Goal: Task Accomplishment & Management: Manage account settings

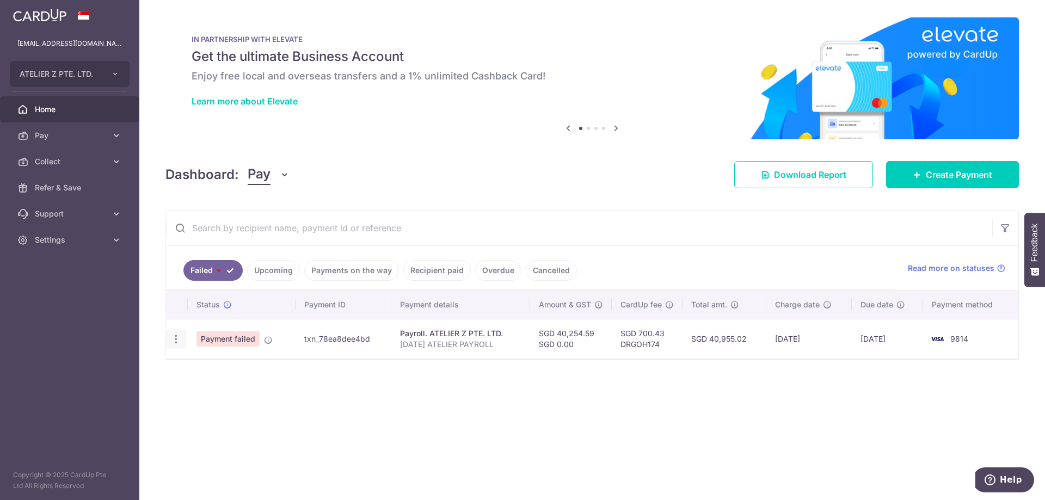
click at [181, 340] on div at bounding box center [176, 339] width 20 height 20
click at [180, 339] on icon "button" at bounding box center [175, 339] width 11 height 11
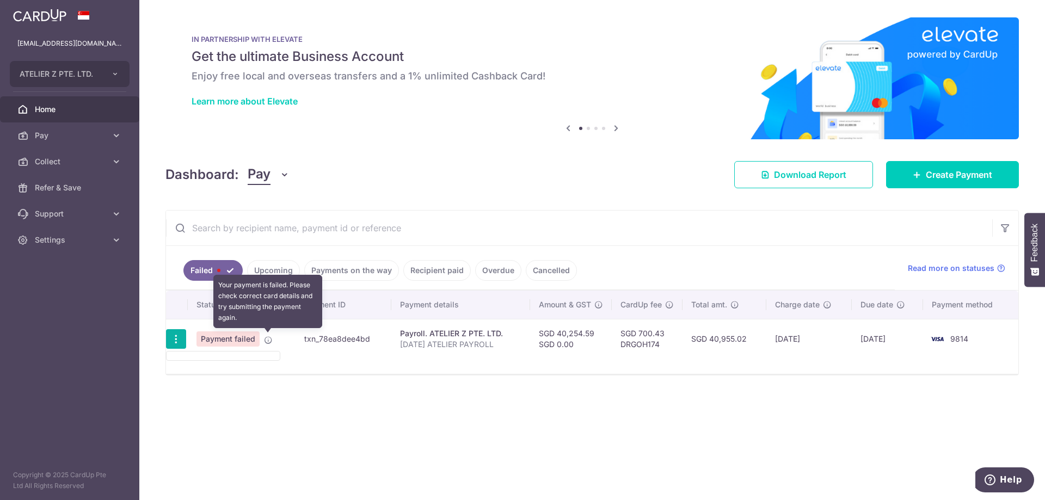
click at [269, 340] on icon at bounding box center [268, 340] width 9 height 9
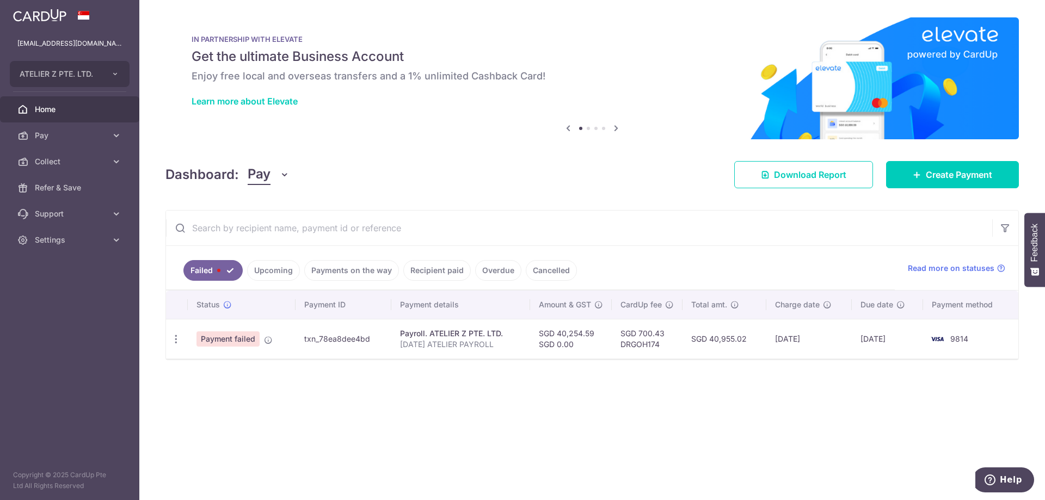
click at [267, 379] on div "× Pause Schedule Pause all future payments in this series Pause just this one p…" at bounding box center [591, 250] width 905 height 500
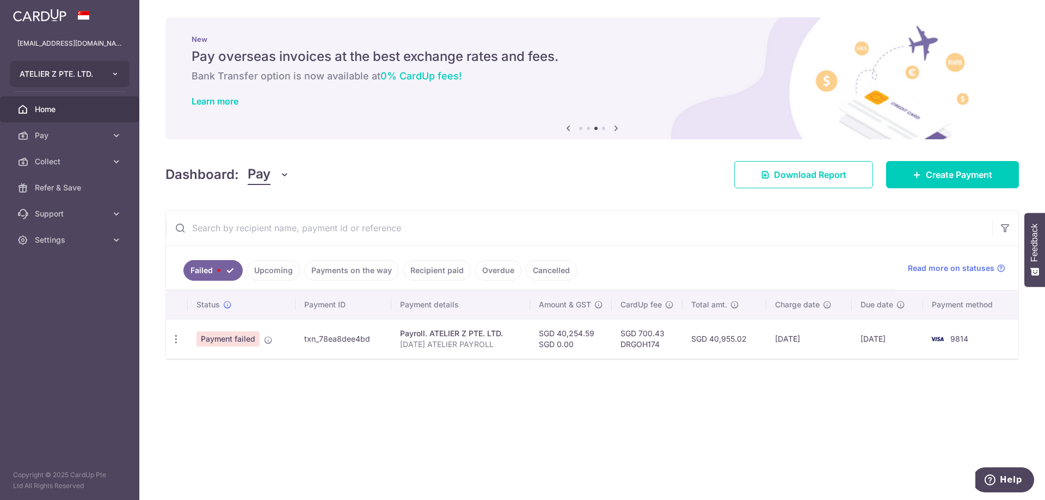
click at [109, 74] on button "ATELIER Z PTE. LTD." at bounding box center [70, 74] width 120 height 26
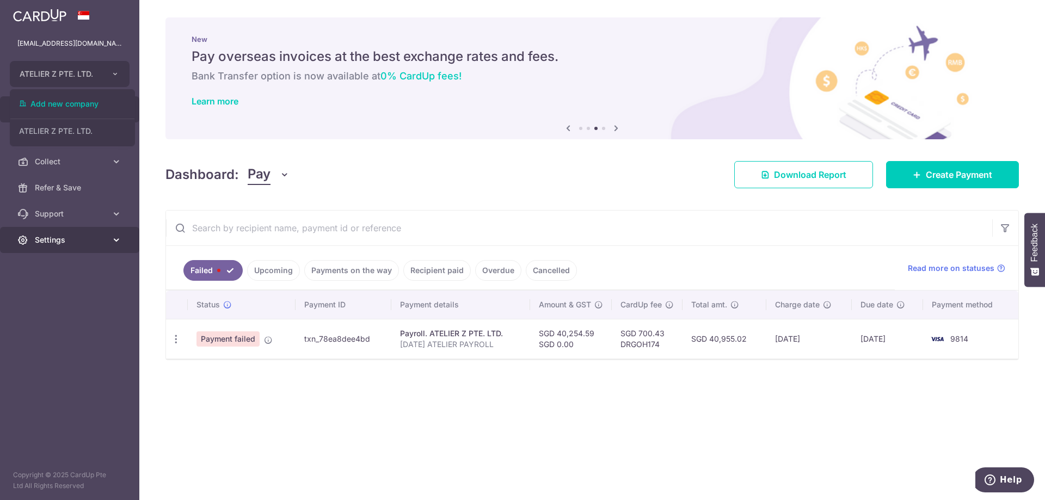
click at [39, 242] on span "Settings" at bounding box center [71, 239] width 72 height 11
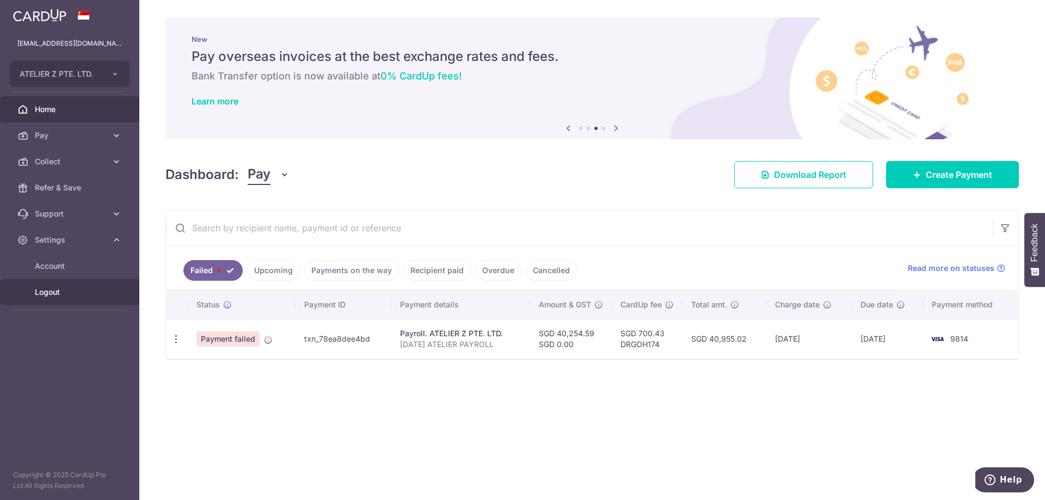
click at [59, 284] on link "Logout" at bounding box center [69, 292] width 139 height 26
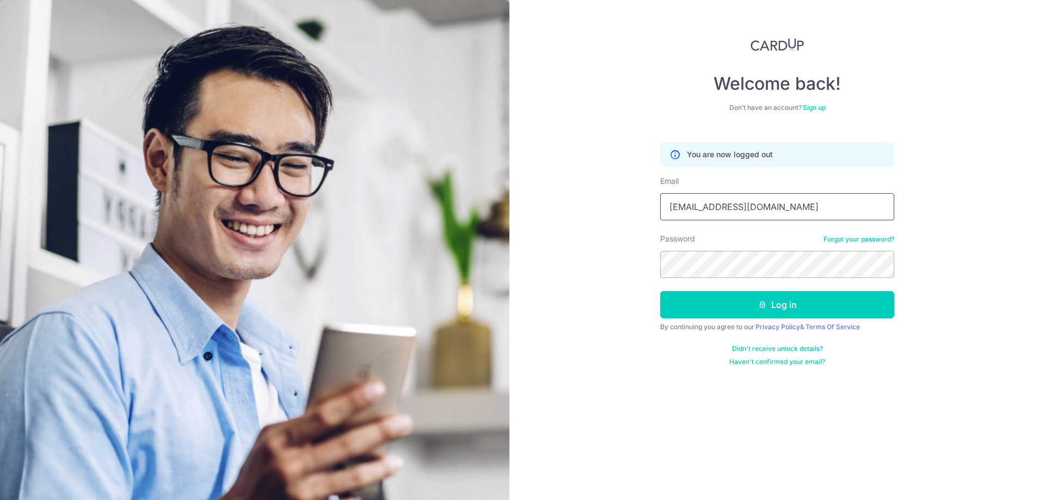
click at [697, 205] on input "[EMAIL_ADDRESS][DOMAIN_NAME]" at bounding box center [777, 206] width 234 height 27
type input "accounts@poemealign.com.sg"
click at [751, 301] on button "Log in" at bounding box center [777, 304] width 234 height 27
